Goal: Task Accomplishment & Management: Manage account settings

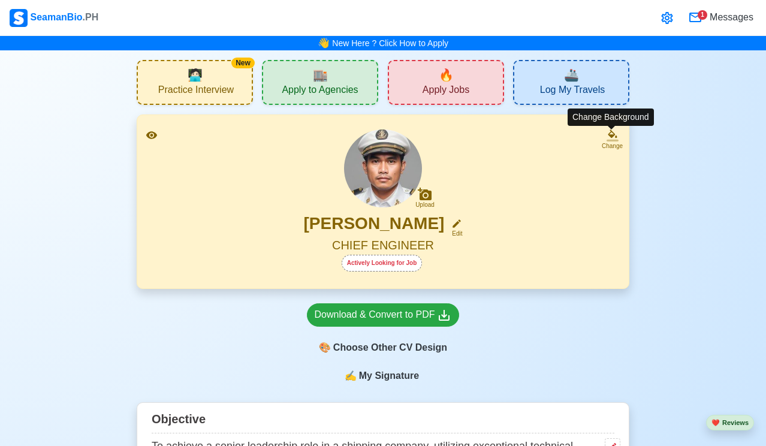
click at [612, 139] on icon at bounding box center [613, 140] width 12 height 2
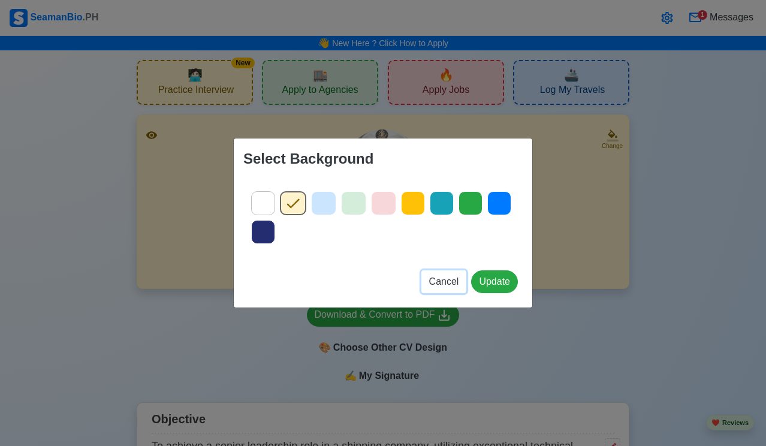
click at [434, 276] on span "Cancel" at bounding box center [444, 281] width 30 height 10
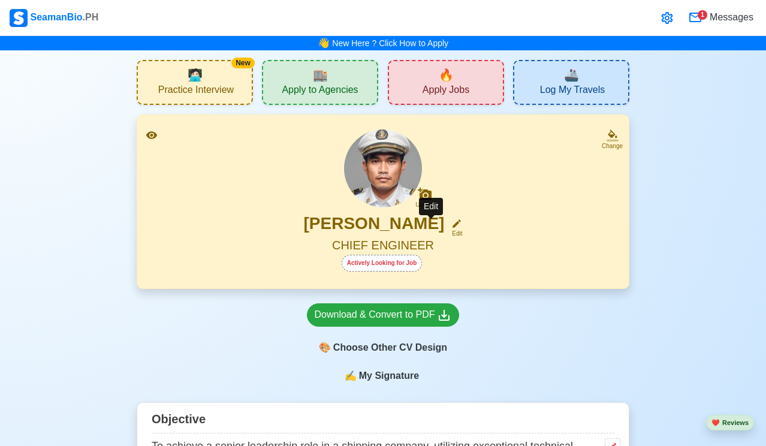
click at [453, 224] on icon at bounding box center [457, 223] width 8 height 8
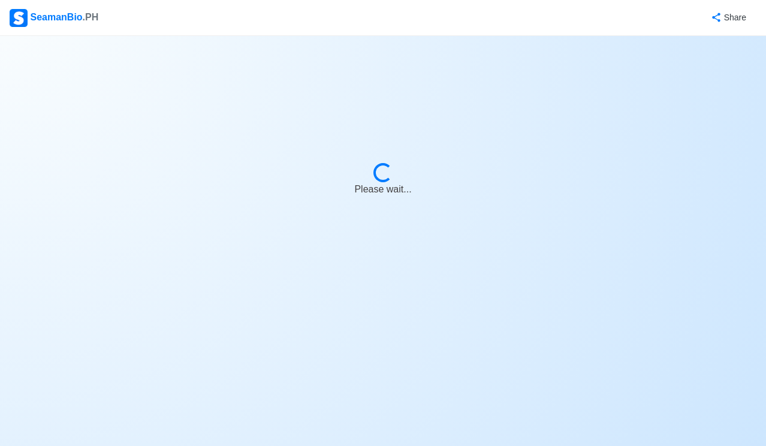
select select "Actively Looking for Job"
select select "Visible for Hiring"
select select "Married"
select select "[DEMOGRAPHIC_DATA]"
select select "PH"
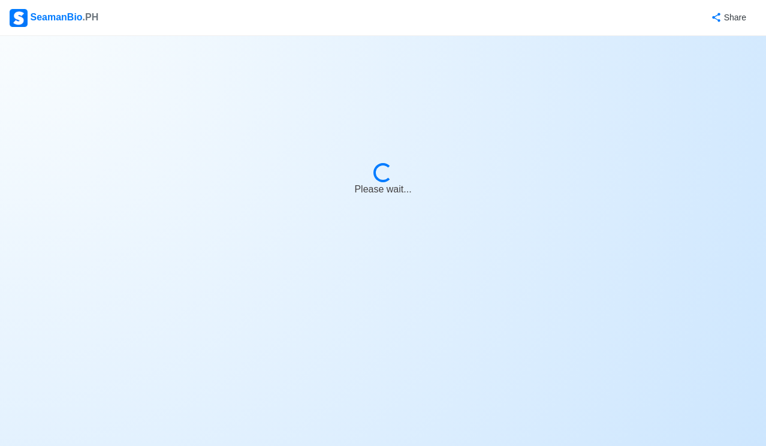
select select "1"
select select "3"
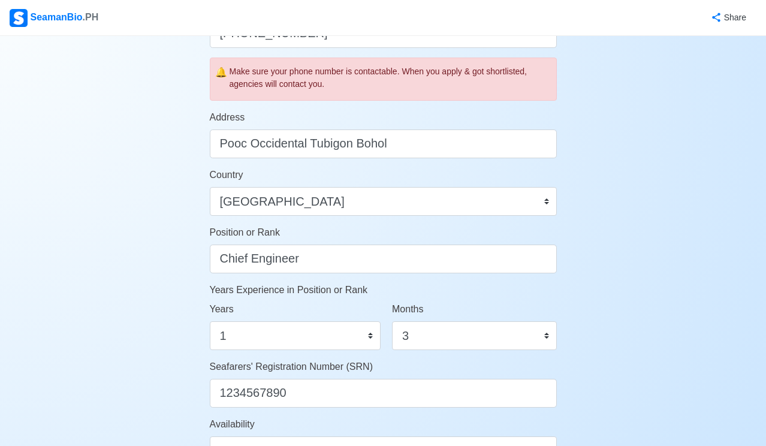
scroll to position [437, 0]
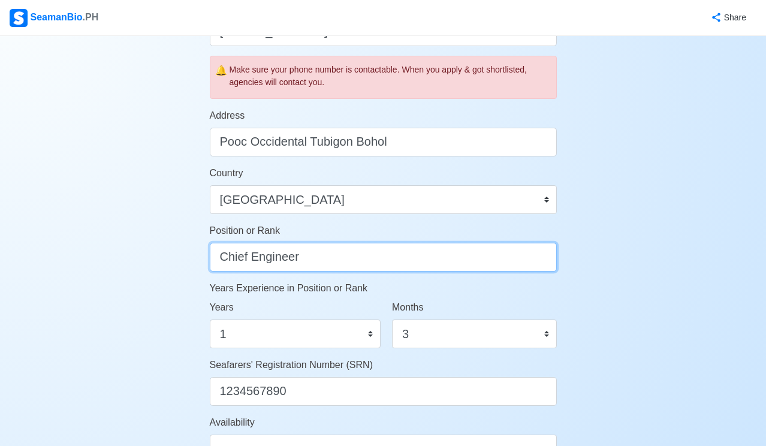
drag, startPoint x: 324, startPoint y: 261, endPoint x: 131, endPoint y: 248, distance: 193.5
click at [131, 248] on div "Account Setup 🗂️ Your Job Status Onboard Actively Looking for Job Not Looking f…" at bounding box center [383, 146] width 766 height 1094
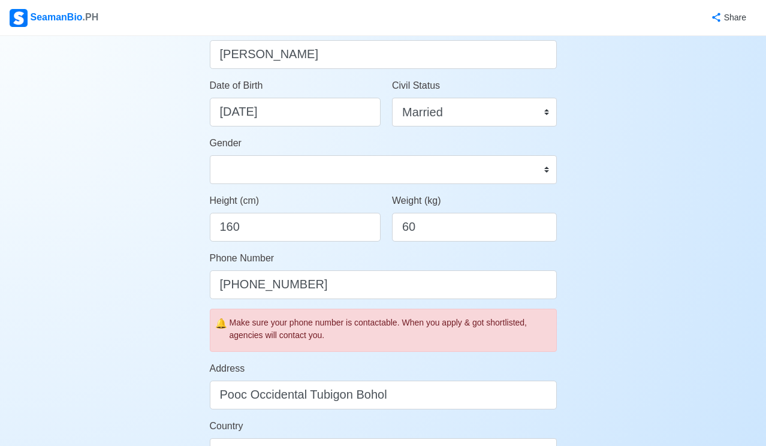
scroll to position [121, 0]
